Goal: Task Accomplishment & Management: Use online tool/utility

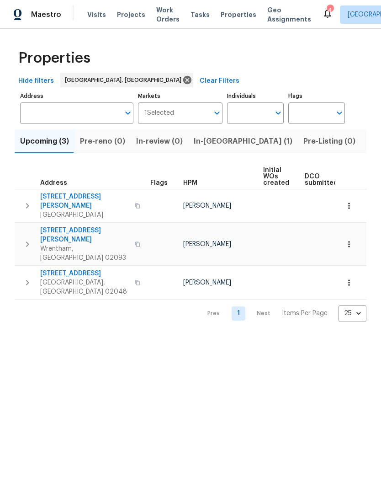
click at [366, 146] on span "Listed (12)" at bounding box center [384, 141] width 37 height 13
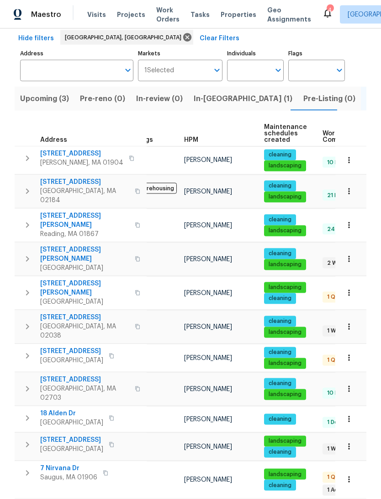
scroll to position [34, 0]
click at [62, 464] on span "7 Nirvana Dr" at bounding box center [68, 468] width 57 height 9
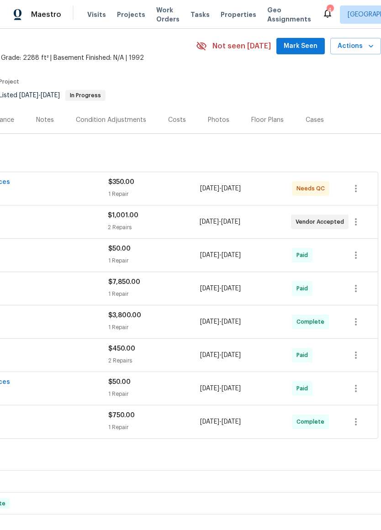
scroll to position [31, 135]
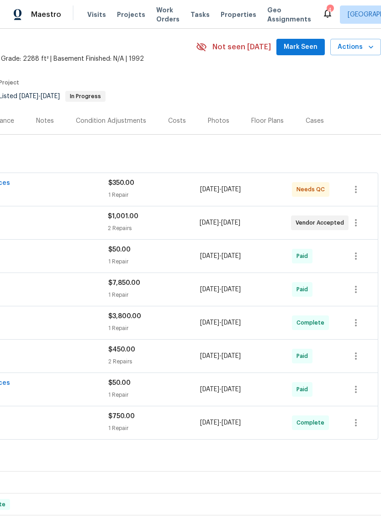
click at [288, 199] on div "[DATE] - [DATE]" at bounding box center [246, 190] width 92 height 22
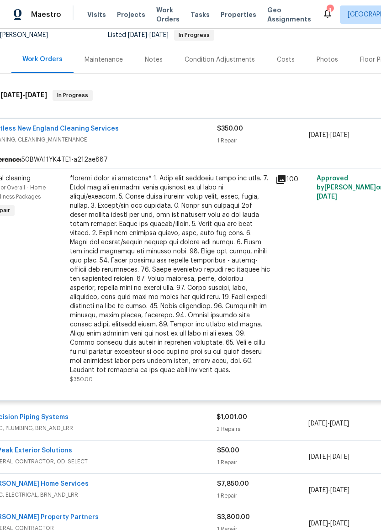
scroll to position [105, 5]
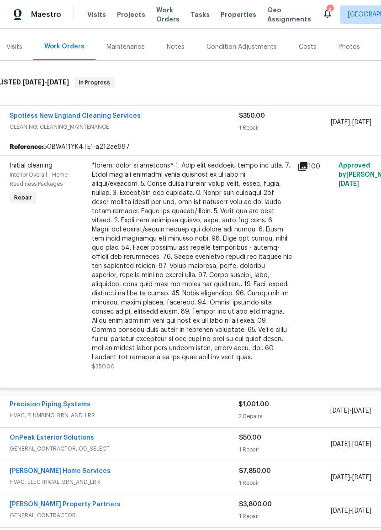
click at [267, 319] on div at bounding box center [192, 261] width 200 height 201
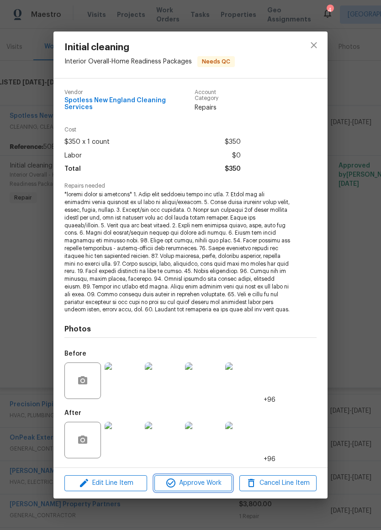
click at [211, 478] on span "Approve Work" at bounding box center [193, 483] width 72 height 11
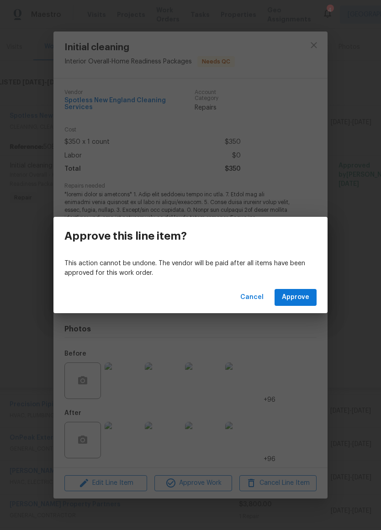
click at [321, 293] on div "Cancel Approve" at bounding box center [190, 298] width 274 height 32
click at [296, 304] on button "Approve" at bounding box center [296, 297] width 42 height 17
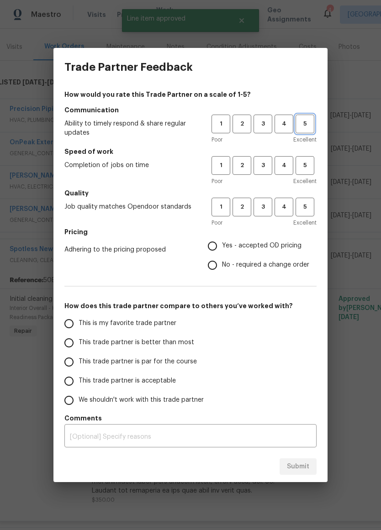
click at [306, 130] on button "5" at bounding box center [305, 124] width 19 height 19
click at [305, 162] on span "5" at bounding box center [305, 165] width 17 height 11
click at [308, 210] on span "5" at bounding box center [305, 207] width 17 height 11
click at [284, 245] on span "Yes - accepted OD pricing" at bounding box center [262, 246] width 80 height 10
click at [222, 245] on input "Yes - accepted OD pricing" at bounding box center [212, 246] width 19 height 19
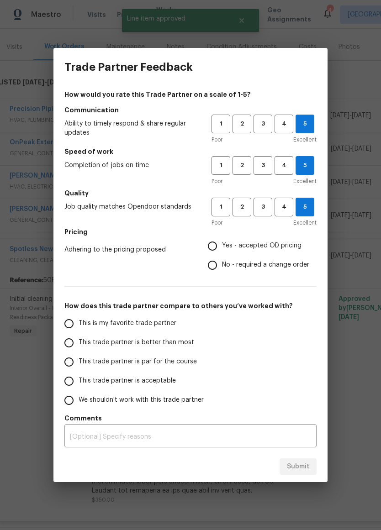
radio input "true"
click at [68, 343] on input "This trade partner is better than most" at bounding box center [68, 343] width 19 height 19
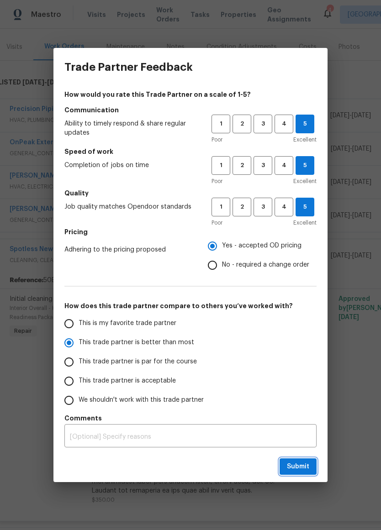
click at [303, 463] on span "Submit" at bounding box center [298, 467] width 22 height 11
radio input "true"
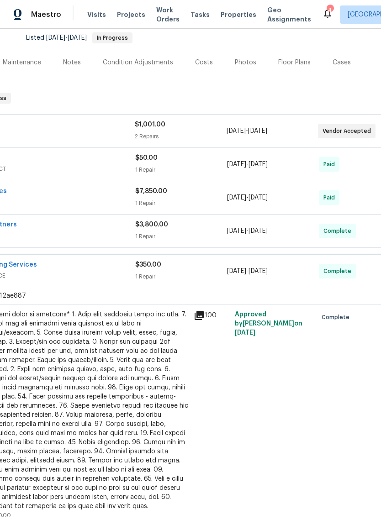
scroll to position [90, 109]
click at [280, 135] on div "[DATE] - [DATE]" at bounding box center [271, 131] width 91 height 22
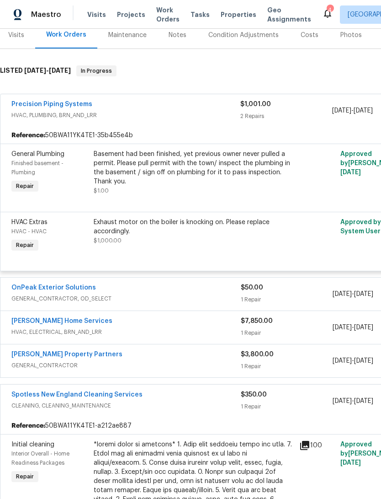
scroll to position [117, 2]
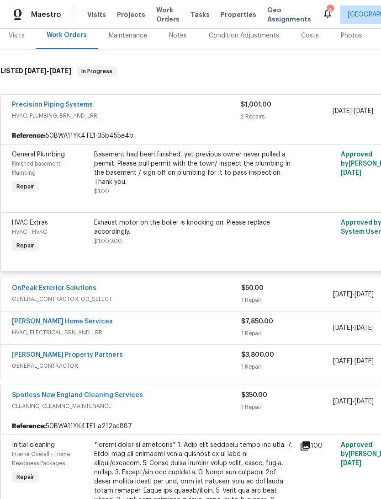
click at [277, 186] on div "Basement had been finished, yet previous owner never pulled a permit. Please pu…" at bounding box center [194, 168] width 200 height 37
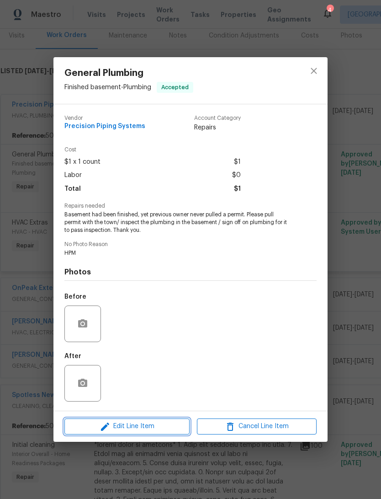
click at [169, 424] on span "Edit Line Item" at bounding box center [127, 425] width 120 height 11
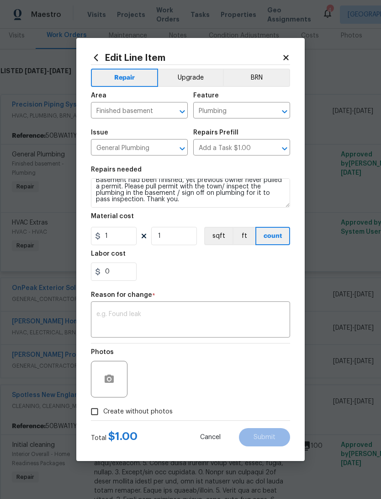
scroll to position [6, 0]
click at [289, 55] on icon at bounding box center [286, 57] width 8 height 8
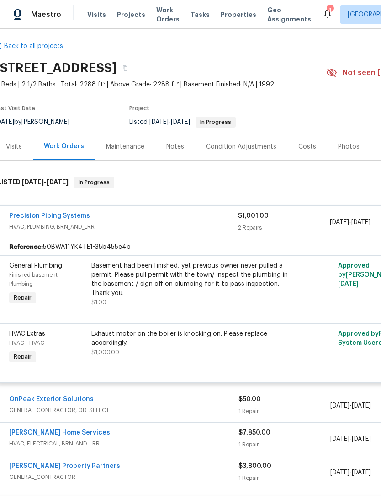
scroll to position [5, 5]
click at [173, 151] on div "Notes" at bounding box center [175, 146] width 18 height 9
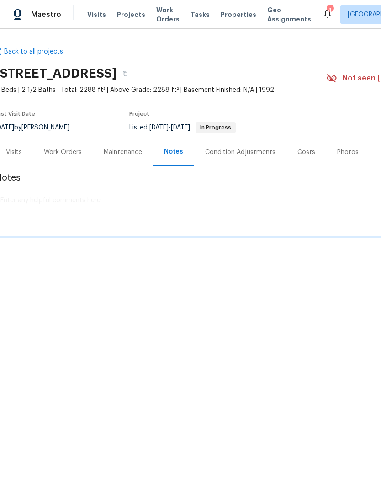
scroll to position [0, 5]
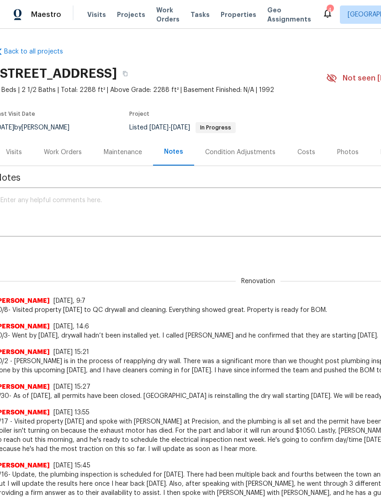
click at [36, 210] on textarea at bounding box center [252, 213] width 505 height 32
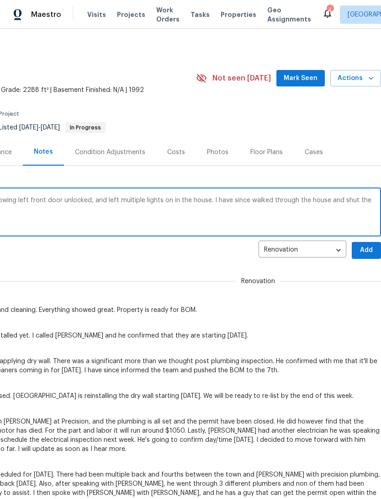
scroll to position [0, 135]
type textarea "10/14- visited property [DATE], previous showing left front door unlocked, and …"
click at [363, 256] on span "Add" at bounding box center [366, 249] width 15 height 11
